Goal: Task Accomplishment & Management: Use online tool/utility

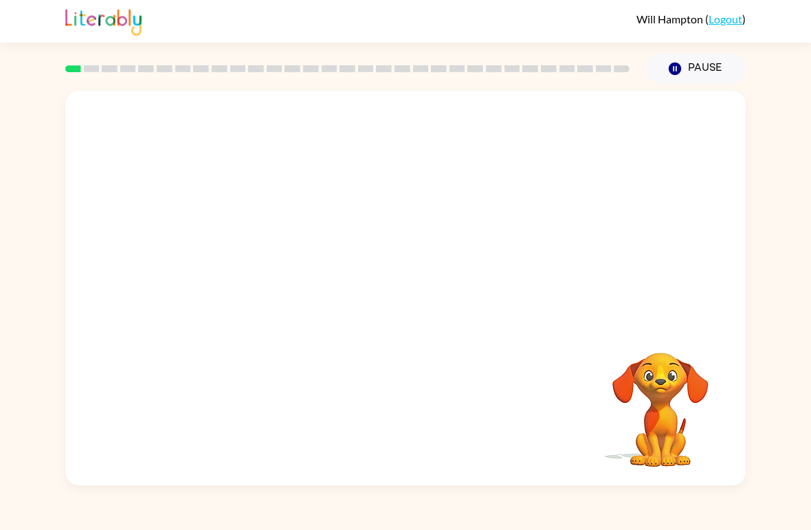
click at [300, 370] on div "Your browser must support playing .mp4 files to use Literably. Please try using…" at bounding box center [405, 288] width 680 height 394
click at [584, 390] on div "Your browser must support playing .mp4 files to use Literably. Please try using…" at bounding box center [405, 288] width 680 height 394
click at [149, 102] on div "Your browser must support playing .mp4 files to use Literably. Please try using…" at bounding box center [405, 288] width 680 height 394
click at [680, 67] on icon "button" at bounding box center [675, 69] width 12 height 12
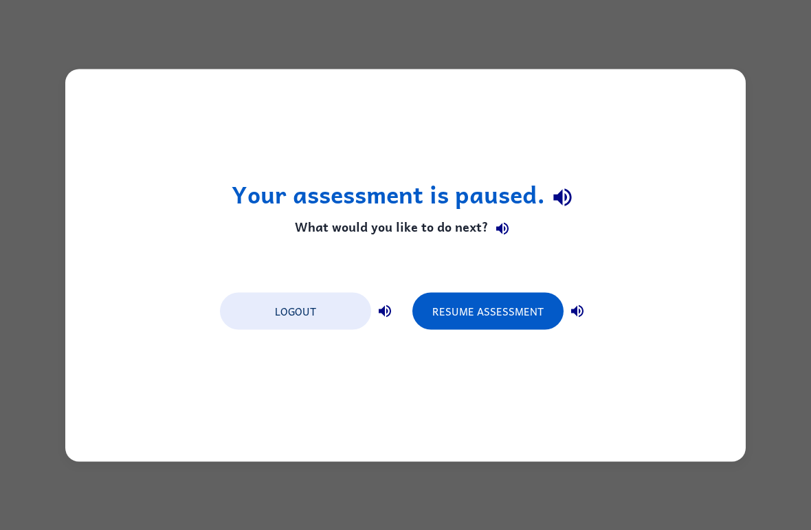
click at [504, 315] on button "Resume Assessment" at bounding box center [487, 310] width 151 height 37
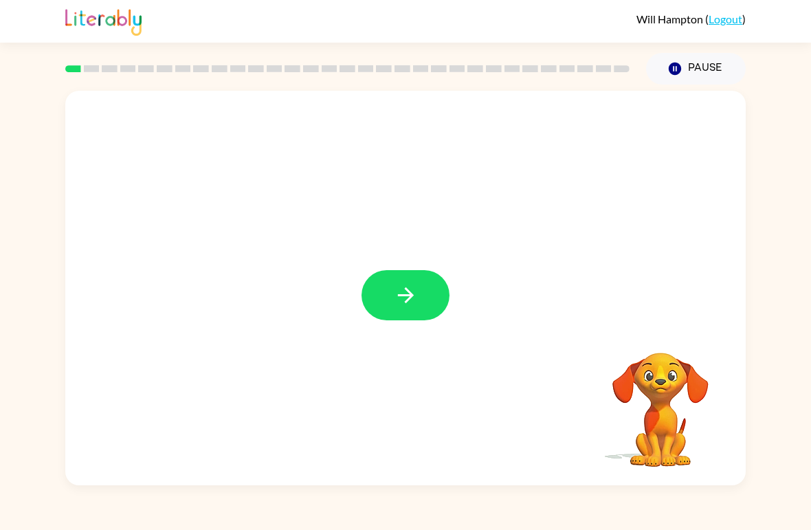
click at [403, 283] on icon "button" at bounding box center [406, 295] width 24 height 24
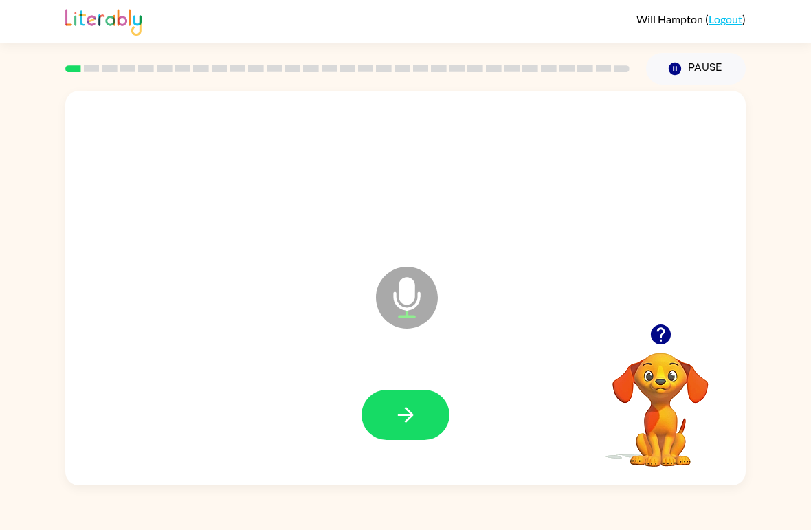
click at [401, 403] on icon "button" at bounding box center [406, 415] width 24 height 24
click at [414, 424] on icon "button" at bounding box center [406, 415] width 24 height 24
click at [411, 418] on icon "button" at bounding box center [405, 415] width 16 height 16
click at [410, 414] on icon "button" at bounding box center [405, 415] width 16 height 16
click at [412, 425] on icon "button" at bounding box center [406, 415] width 24 height 24
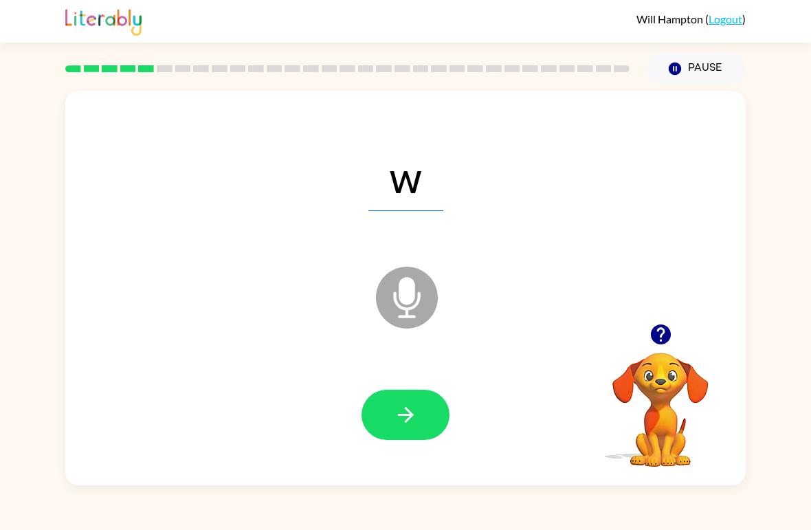
click at [407, 427] on icon "button" at bounding box center [406, 415] width 24 height 24
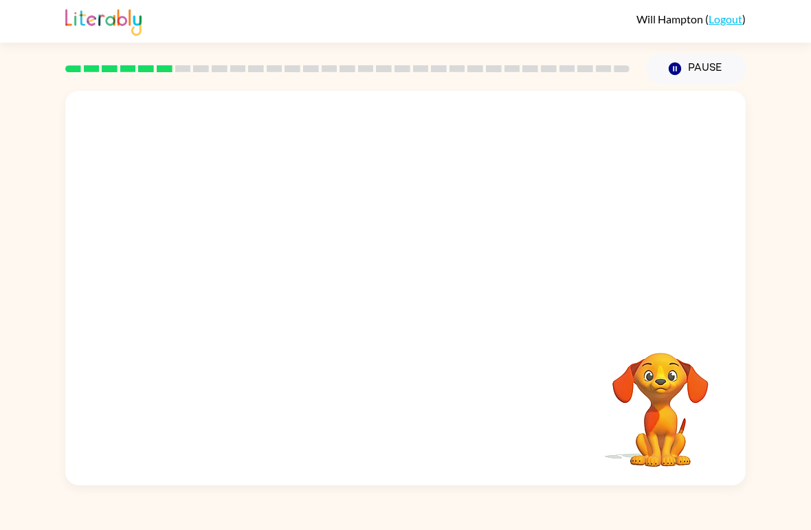
click at [704, 70] on button "Pause Pause" at bounding box center [696, 69] width 100 height 32
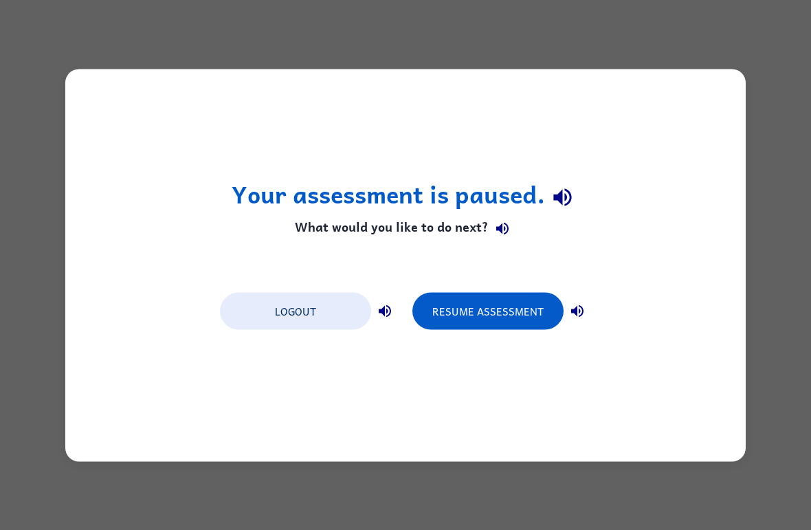
click at [491, 305] on button "Resume Assessment" at bounding box center [487, 310] width 151 height 37
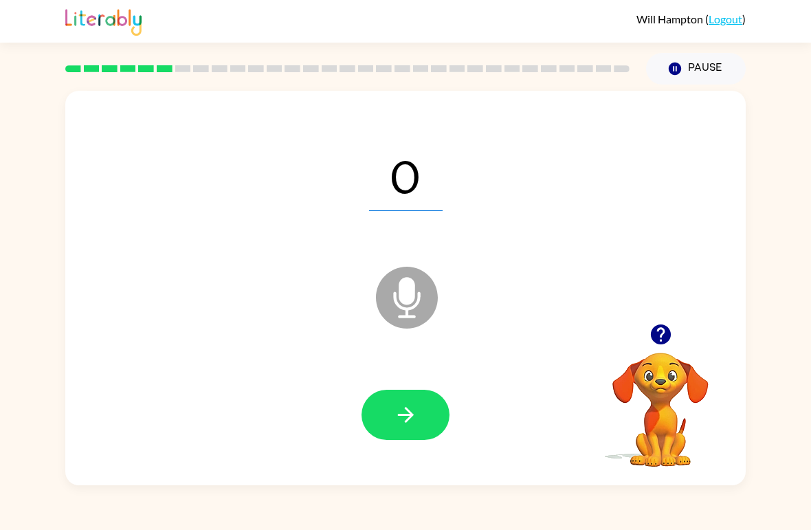
click at [429, 420] on button "button" at bounding box center [405, 415] width 88 height 50
click at [413, 420] on icon "button" at bounding box center [406, 415] width 24 height 24
click at [427, 429] on button "button" at bounding box center [405, 415] width 88 height 50
click at [405, 420] on icon "button" at bounding box center [406, 415] width 24 height 24
click at [386, 426] on button "button" at bounding box center [405, 415] width 88 height 50
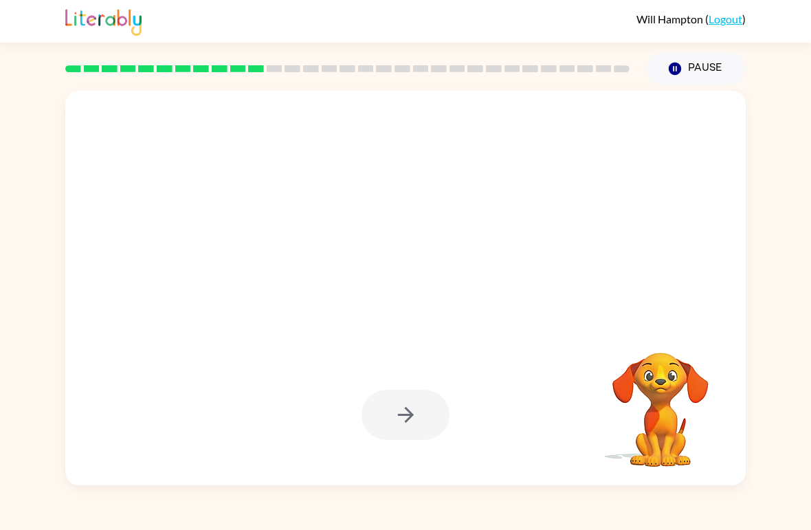
click at [1, 217] on div "Your browser must support playing .mp4 files to use Literably. Please try using…" at bounding box center [405, 285] width 811 height 401
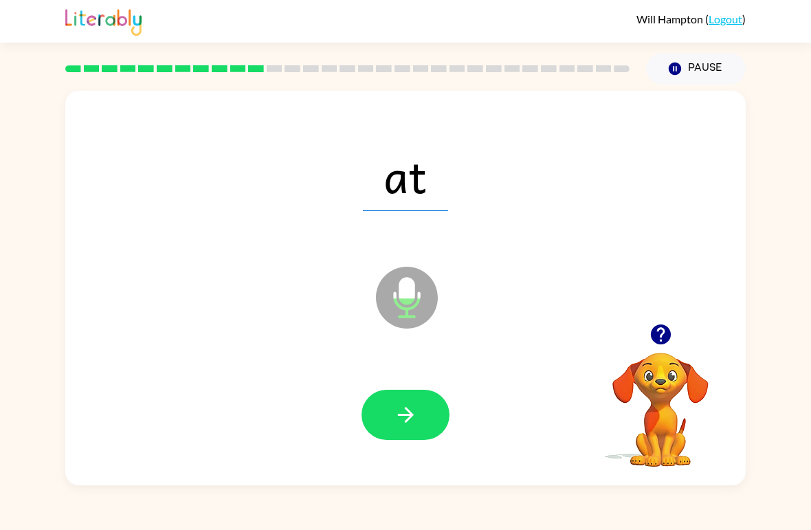
click at [398, 407] on icon "button" at bounding box center [406, 415] width 24 height 24
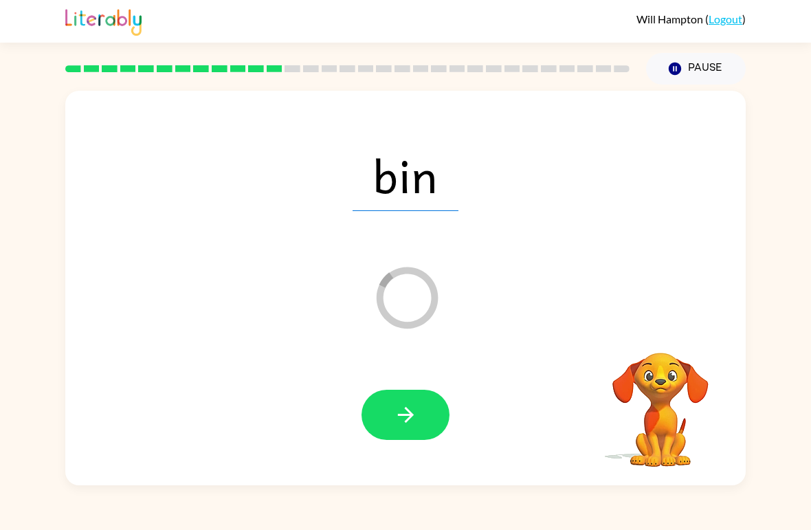
click at [385, 406] on button "button" at bounding box center [405, 415] width 88 height 50
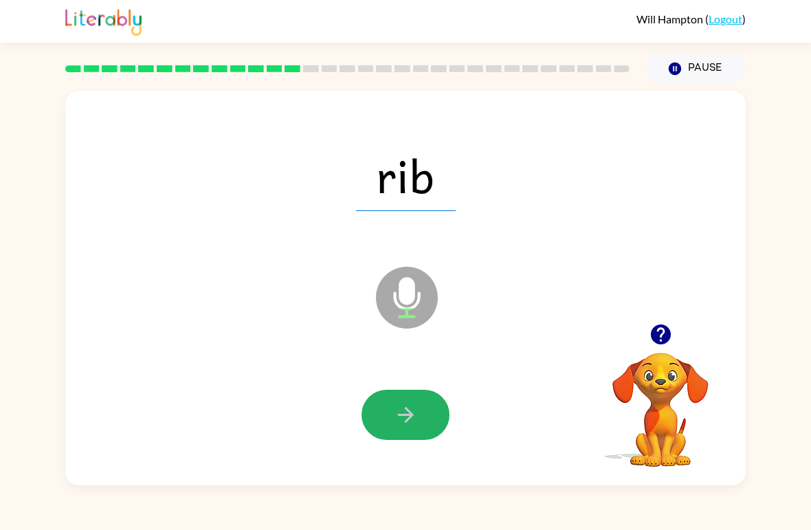
click at [394, 420] on icon "button" at bounding box center [406, 415] width 24 height 24
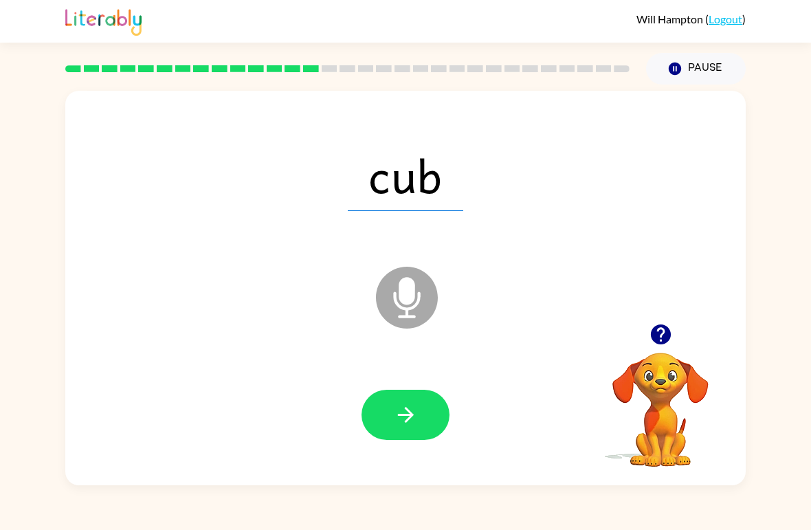
click at [657, 348] on button "button" at bounding box center [660, 334] width 35 height 35
click at [684, 330] on div at bounding box center [660, 334] width 137 height 35
click at [401, 430] on button "button" at bounding box center [405, 415] width 88 height 50
click at [383, 407] on button "button" at bounding box center [405, 415] width 88 height 50
click at [402, 434] on button "button" at bounding box center [405, 415] width 88 height 50
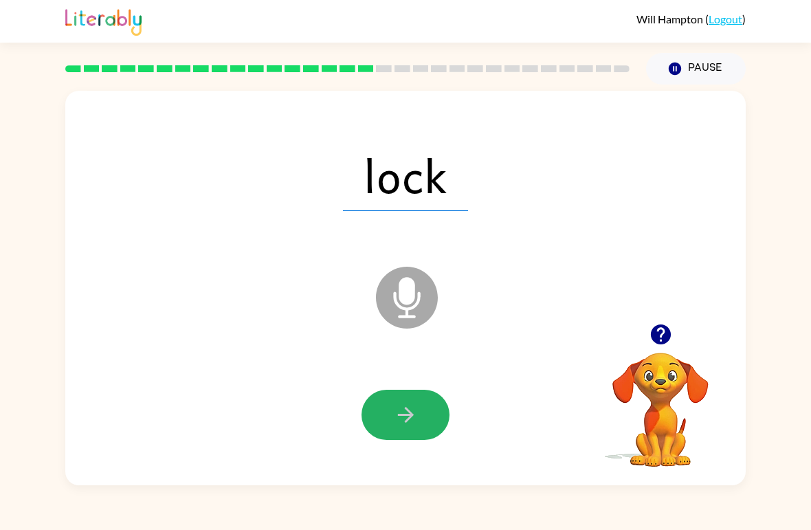
click at [385, 418] on button "button" at bounding box center [405, 415] width 88 height 50
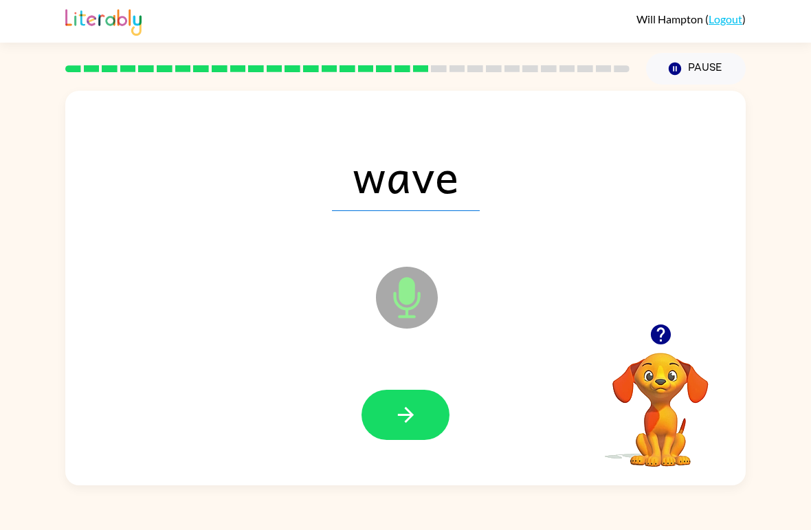
click at [391, 429] on button "button" at bounding box center [405, 415] width 88 height 50
click at [410, 430] on button "button" at bounding box center [405, 415] width 88 height 50
click at [395, 414] on icon "button" at bounding box center [406, 415] width 24 height 24
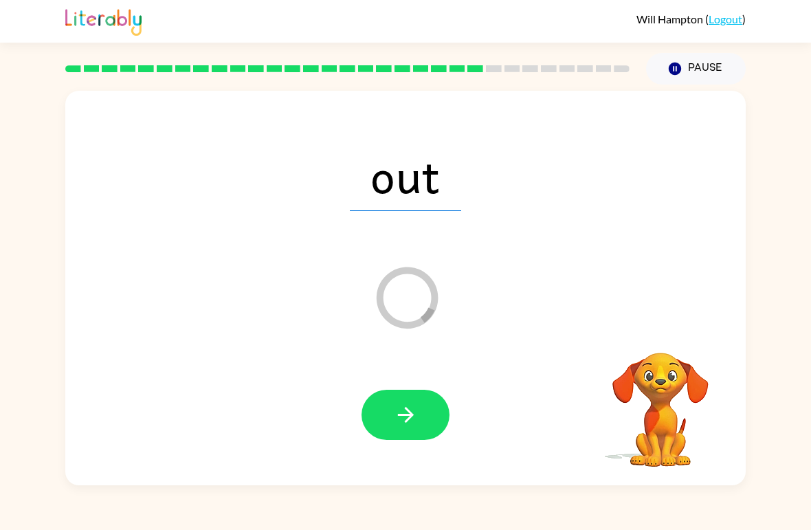
click at [411, 401] on button "button" at bounding box center [405, 415] width 88 height 50
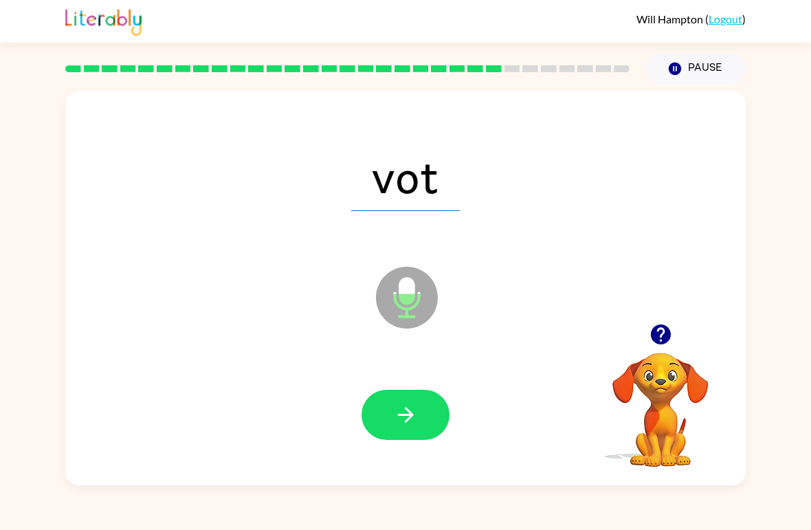
click at [411, 420] on icon "button" at bounding box center [406, 415] width 24 height 24
click at [425, 412] on button "button" at bounding box center [405, 415] width 88 height 50
click at [407, 414] on icon "button" at bounding box center [406, 415] width 24 height 24
click at [374, 420] on button "button" at bounding box center [405, 415] width 88 height 50
click at [433, 413] on button "button" at bounding box center [405, 415] width 88 height 50
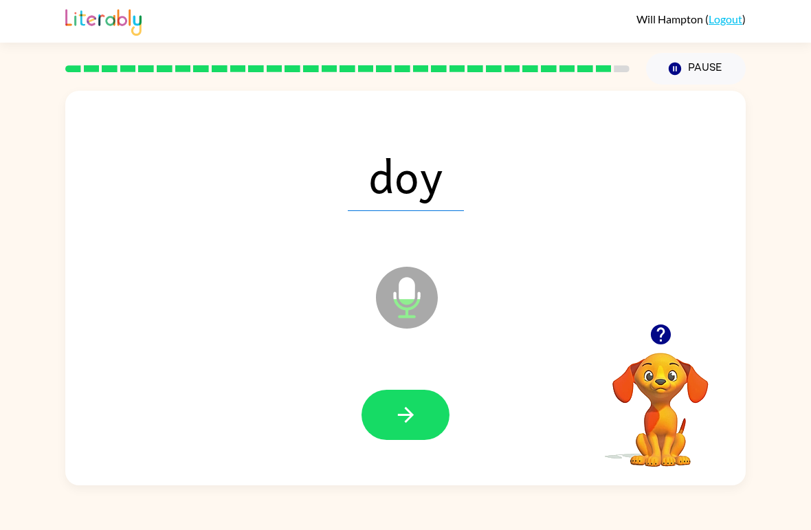
click at [412, 413] on icon "button" at bounding box center [406, 415] width 24 height 24
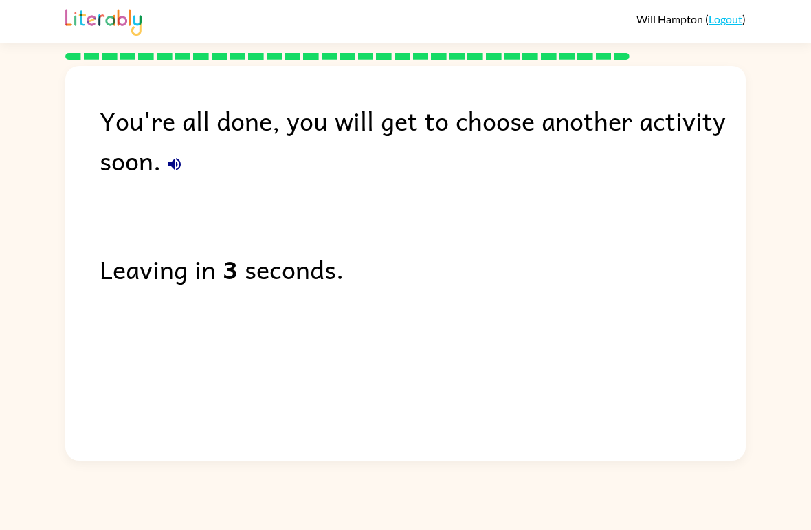
click at [156, 179] on div "You're all done, you will get to choose another activity soon." at bounding box center [423, 140] width 646 height 80
click at [177, 164] on icon "button" at bounding box center [174, 164] width 16 height 16
